Goal: Find specific page/section: Find specific page/section

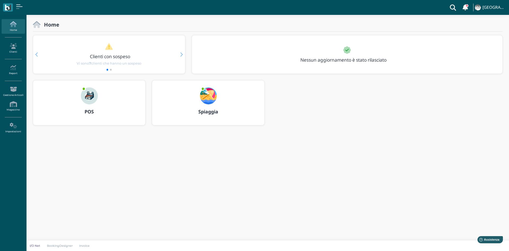
click at [87, 99] on img at bounding box center [89, 95] width 17 height 17
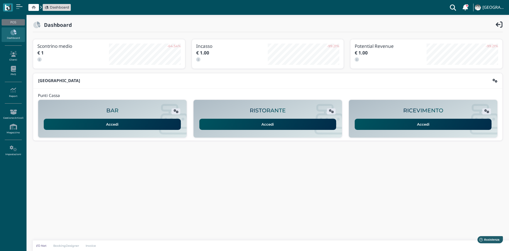
click at [385, 119] on link "Accedi" at bounding box center [423, 124] width 137 height 11
